Goal: Download file/media

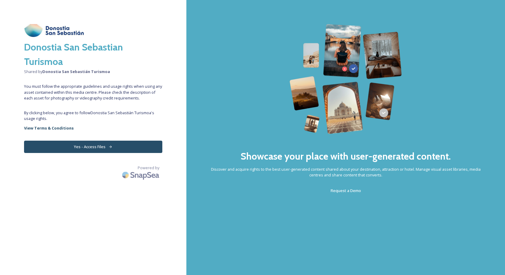
click at [89, 145] on button "Yes - Access Files" at bounding box center [93, 147] width 138 height 12
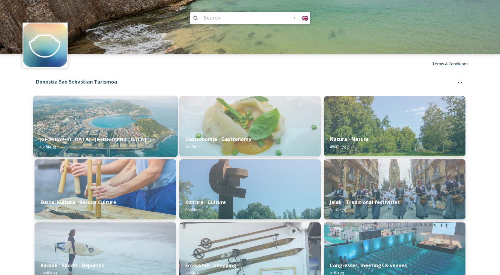
click at [144, 122] on img at bounding box center [105, 126] width 145 height 61
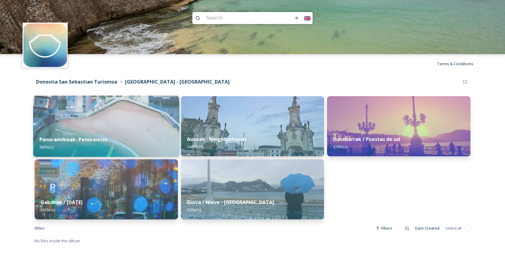
click at [124, 131] on div "Panoramikoak- Panoramics 56 file(s)" at bounding box center [106, 142] width 146 height 27
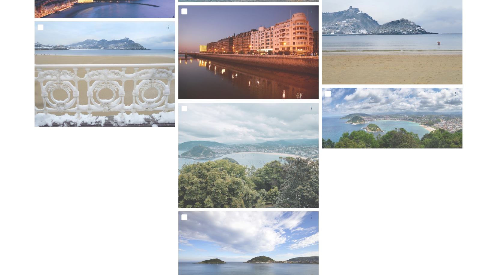
scroll to position [1786, 0]
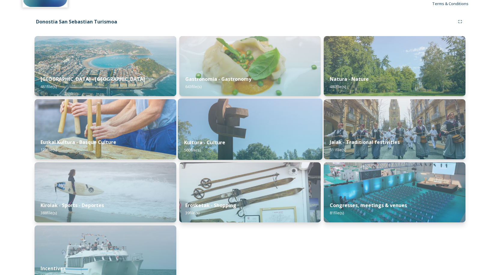
scroll to position [77, 0]
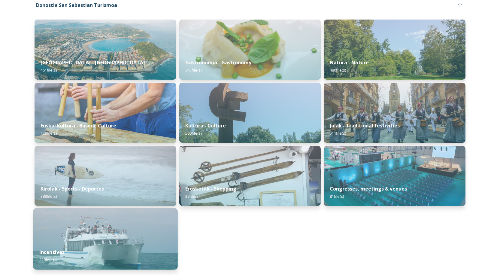
click at [117, 226] on img at bounding box center [105, 238] width 145 height 61
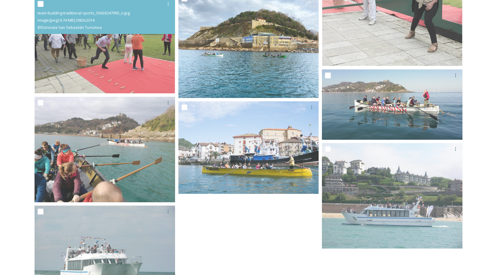
scroll to position [628, 0]
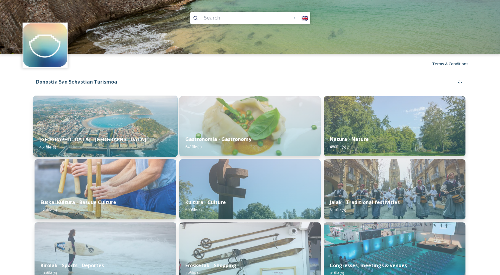
click at [108, 143] on div "[GEOGRAPHIC_DATA] - San Sebastian 461 file(s)" at bounding box center [105, 142] width 145 height 27
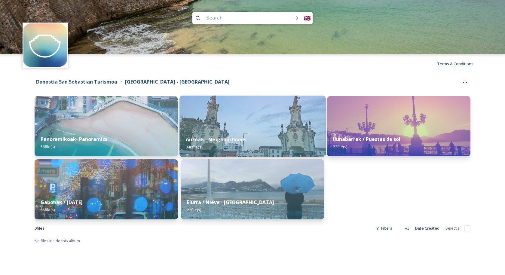
click at [294, 131] on div "Auzoak - Neighborhoods 340 file(s)" at bounding box center [252, 142] width 146 height 27
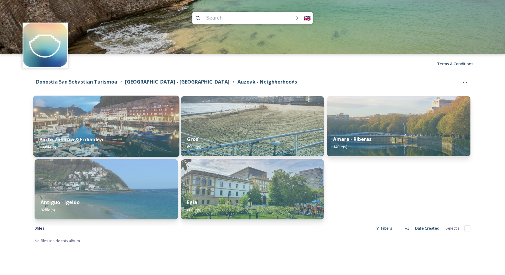
click at [160, 131] on div "Parte Zaharra & Erdialdea 109 file(s)" at bounding box center [106, 142] width 146 height 27
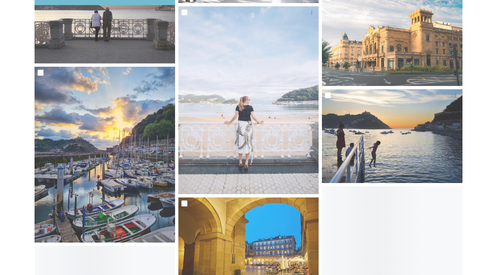
scroll to position [721, 0]
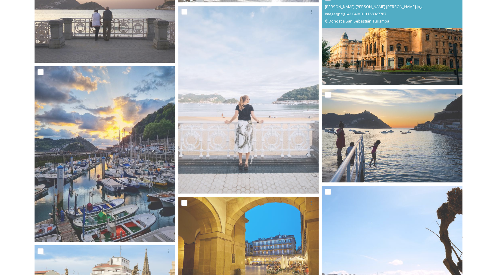
click at [376, 37] on img at bounding box center [392, 39] width 141 height 94
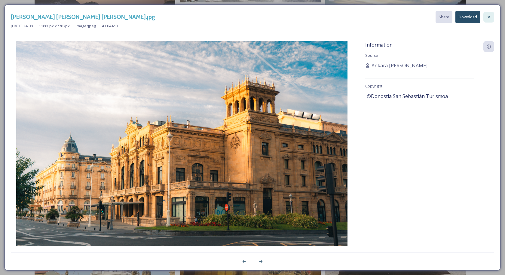
click at [488, 19] on icon at bounding box center [488, 17] width 5 height 5
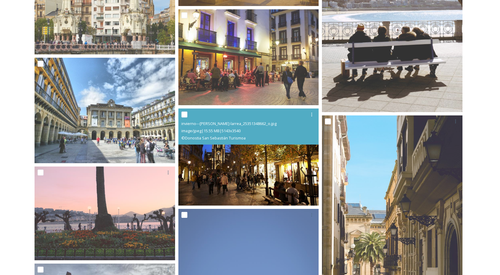
scroll to position [1142, 0]
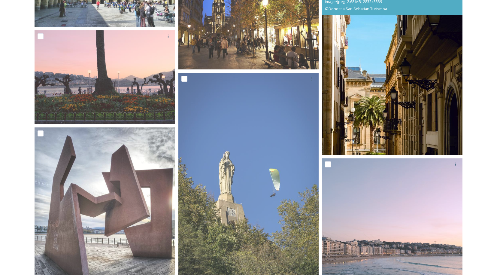
click at [363, 78] on img at bounding box center [392, 67] width 141 height 176
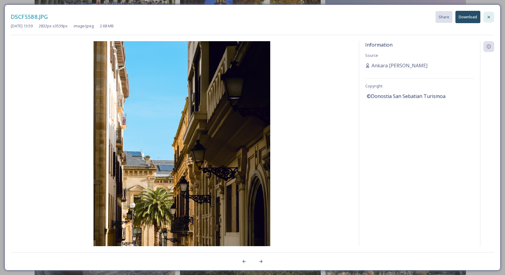
click at [485, 16] on div at bounding box center [488, 17] width 11 height 11
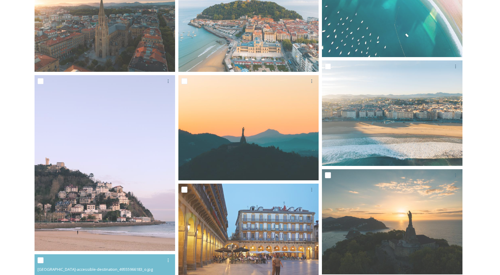
scroll to position [227, 0]
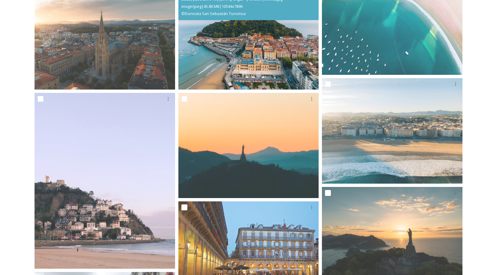
click at [250, 71] on img at bounding box center [248, 36] width 141 height 105
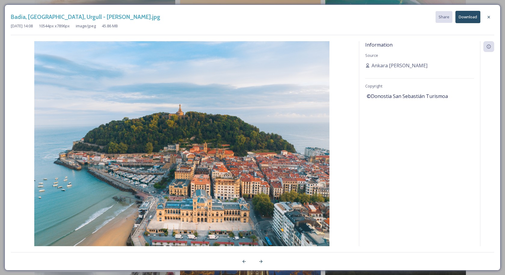
click at [465, 21] on button "Download" at bounding box center [467, 17] width 25 height 12
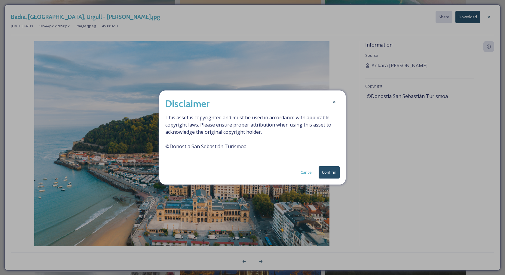
click at [324, 172] on button "Confirm" at bounding box center [328, 172] width 21 height 12
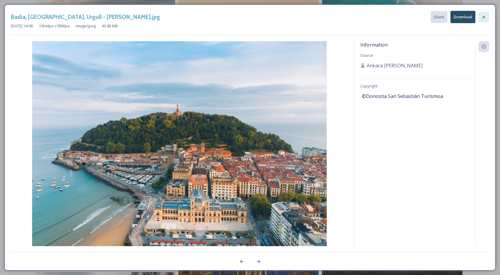
click at [488, 16] on div at bounding box center [484, 17] width 11 height 11
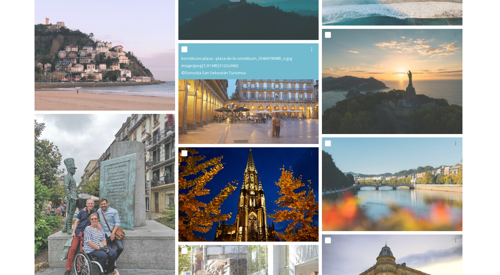
scroll to position [467, 0]
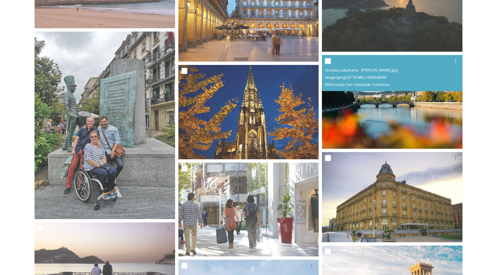
click at [368, 101] on img at bounding box center [392, 102] width 141 height 94
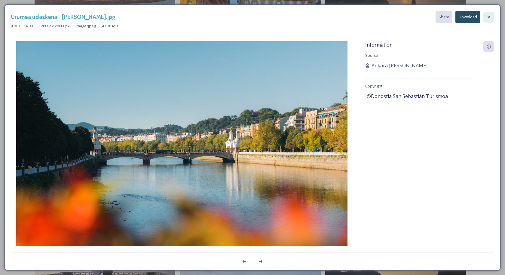
click at [485, 17] on div at bounding box center [488, 17] width 11 height 11
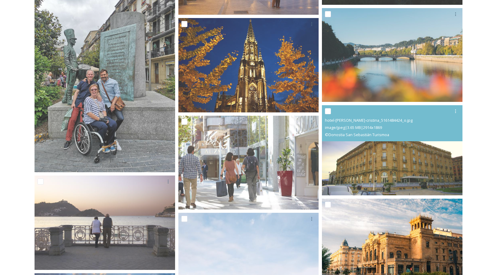
scroll to position [557, 0]
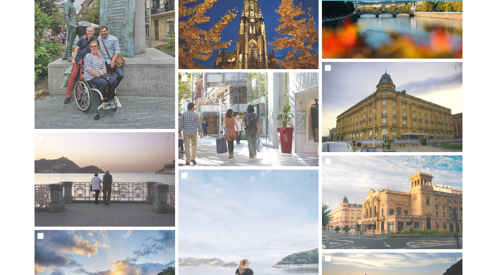
click at [404, 33] on img at bounding box center [392, 12] width 141 height 94
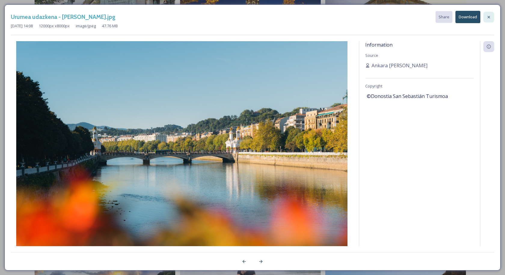
click at [488, 15] on icon at bounding box center [488, 17] width 5 height 5
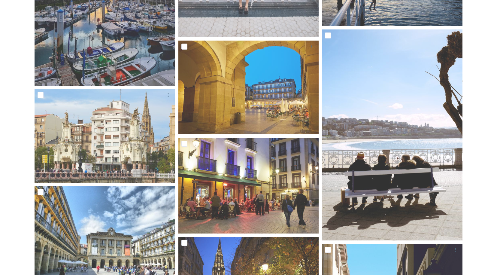
scroll to position [888, 0]
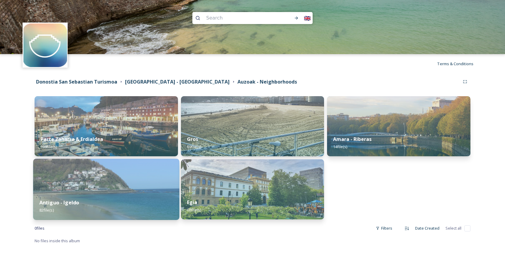
click at [137, 182] on img at bounding box center [106, 189] width 146 height 61
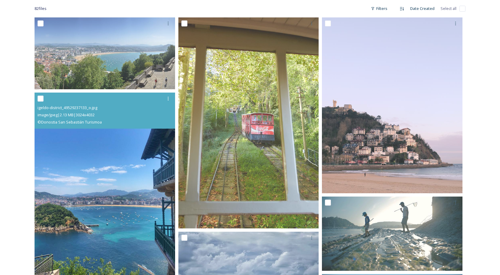
scroll to position [120, 0]
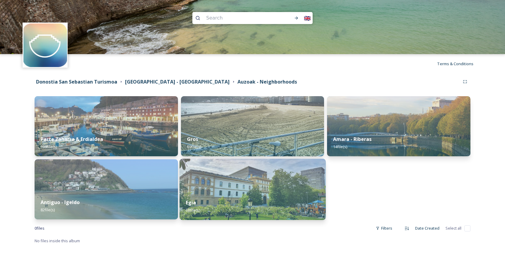
click at [302, 191] on img at bounding box center [252, 189] width 146 height 61
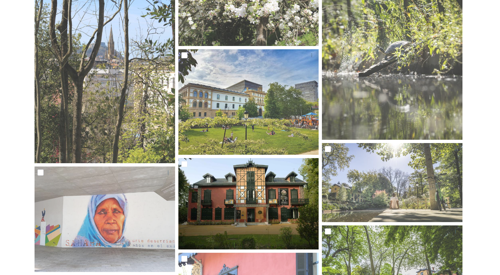
scroll to position [180, 0]
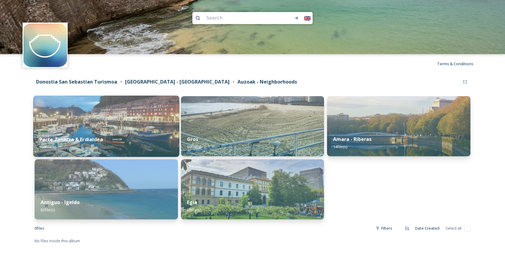
click at [88, 129] on img at bounding box center [106, 126] width 146 height 61
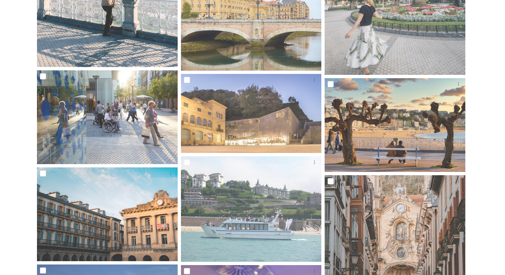
scroll to position [1592, 0]
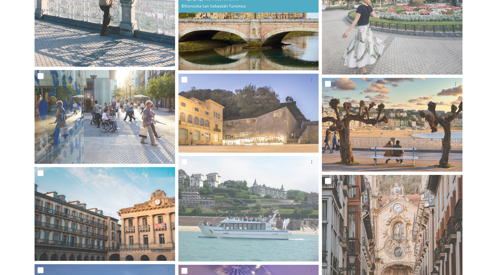
click at [225, 20] on img at bounding box center [248, 24] width 141 height 94
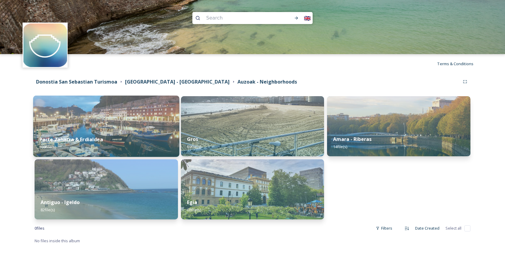
click at [139, 115] on img at bounding box center [106, 126] width 146 height 61
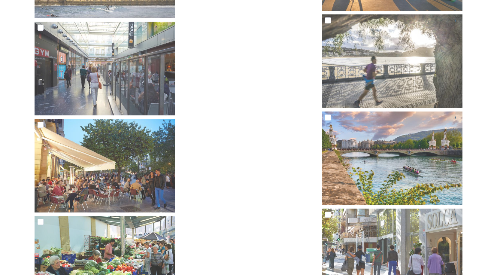
scroll to position [4613, 0]
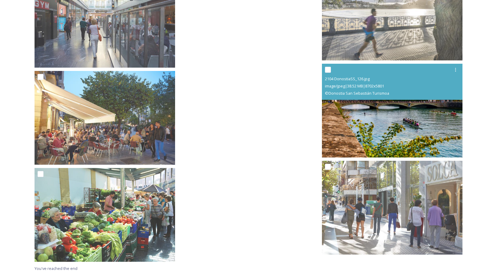
click at [374, 134] on img at bounding box center [392, 111] width 141 height 94
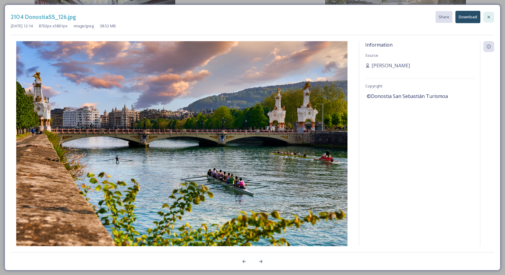
click at [489, 18] on icon at bounding box center [488, 17] width 5 height 5
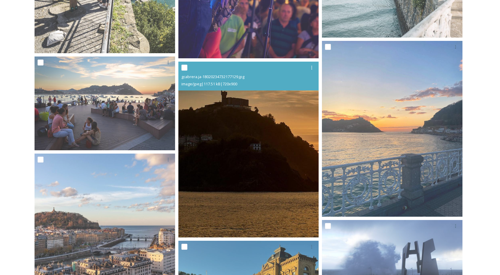
scroll to position [1909, 0]
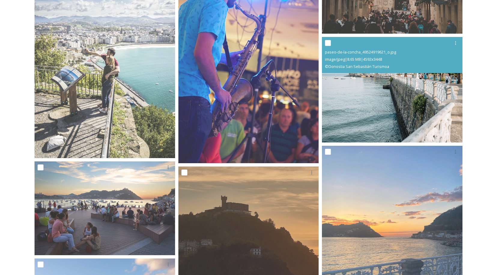
click at [384, 87] on img at bounding box center [392, 90] width 141 height 106
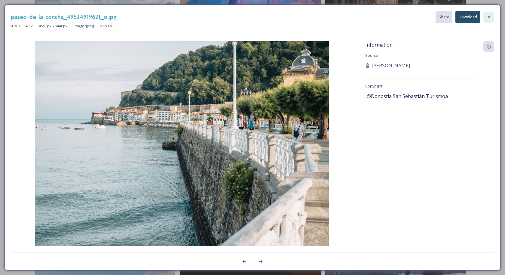
click at [487, 17] on icon at bounding box center [488, 17] width 5 height 5
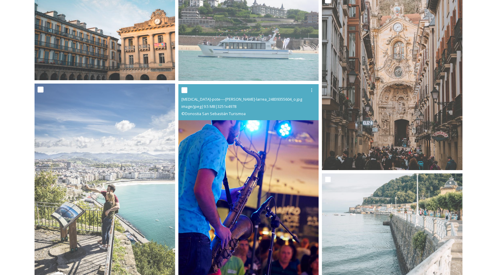
scroll to position [1849, 0]
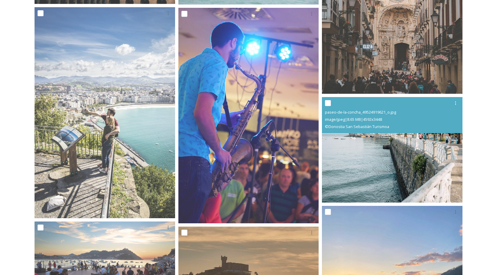
click at [359, 157] on img at bounding box center [392, 150] width 141 height 106
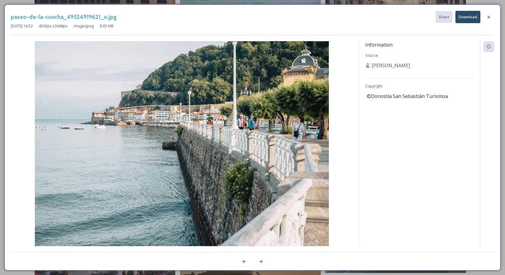
click at [464, 21] on button "Download" at bounding box center [467, 17] width 25 height 12
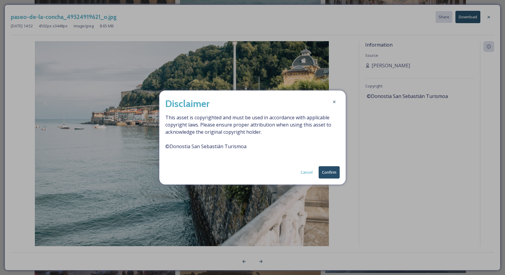
click at [332, 176] on button "Confirm" at bounding box center [328, 172] width 21 height 12
